Goal: Complete application form: Complete application form

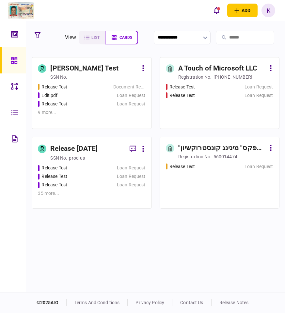
click at [115, 95] on div "Loan Request" at bounding box center [129, 95] width 32 height 7
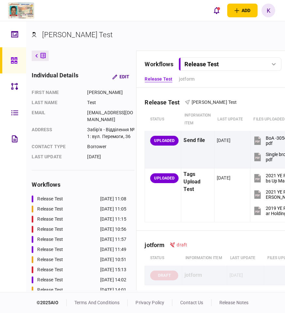
click at [13, 57] on div at bounding box center [14, 60] width 7 height 26
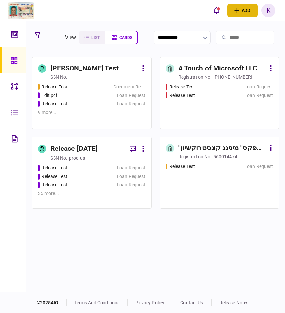
click at [235, 9] on icon "open adding identity options" at bounding box center [237, 10] width 5 height 5
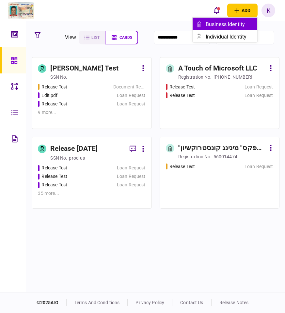
click at [217, 25] on div "business identity" at bounding box center [232, 24] width 52 height 6
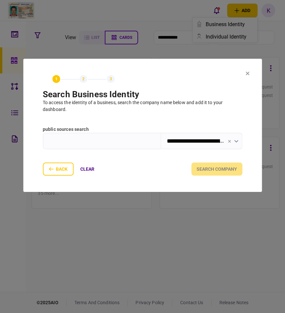
click at [107, 142] on input "text" at bounding box center [102, 141] width 118 height 16
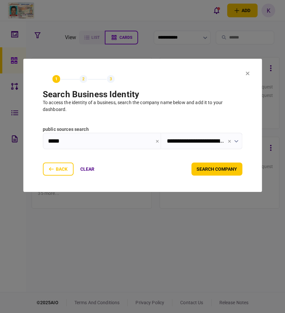
type input "*****"
click at [43, 154] on button "submit" at bounding box center [43, 154] width 0 height 0
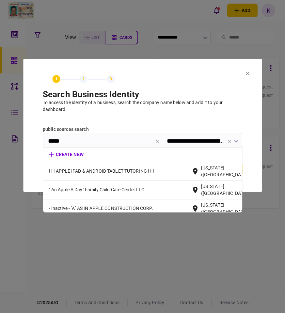
click at [246, 74] on icon at bounding box center [248, 74] width 4 height 4
